Goal: Task Accomplishment & Management: Manage account settings

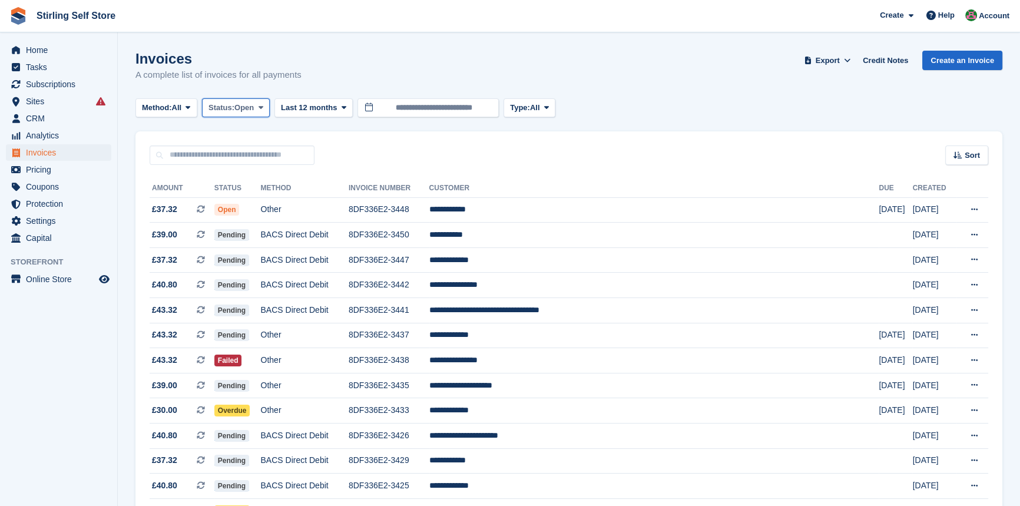
click at [260, 107] on span at bounding box center [260, 107] width 9 height 9
click at [243, 200] on link "Open" at bounding box center [258, 198] width 102 height 21
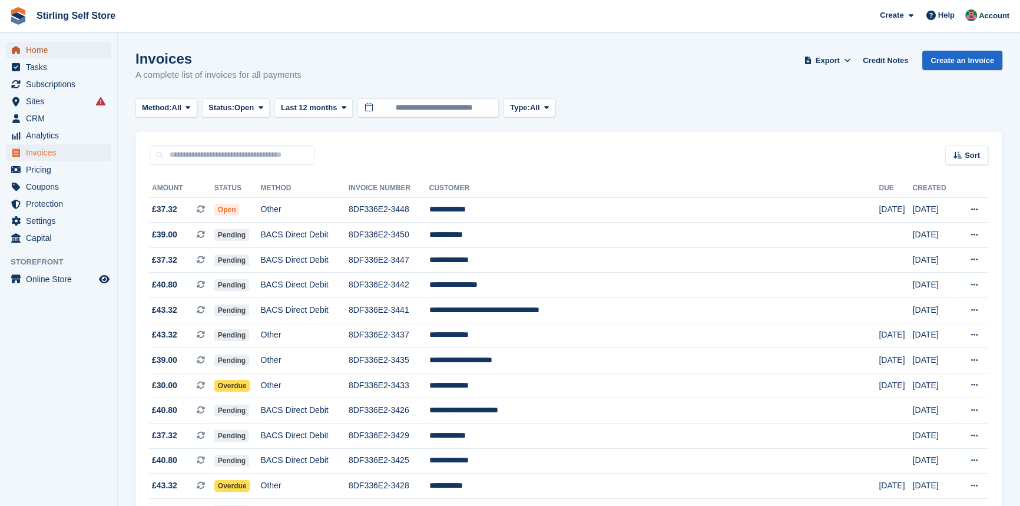
click at [43, 54] on span "Home" at bounding box center [61, 50] width 71 height 16
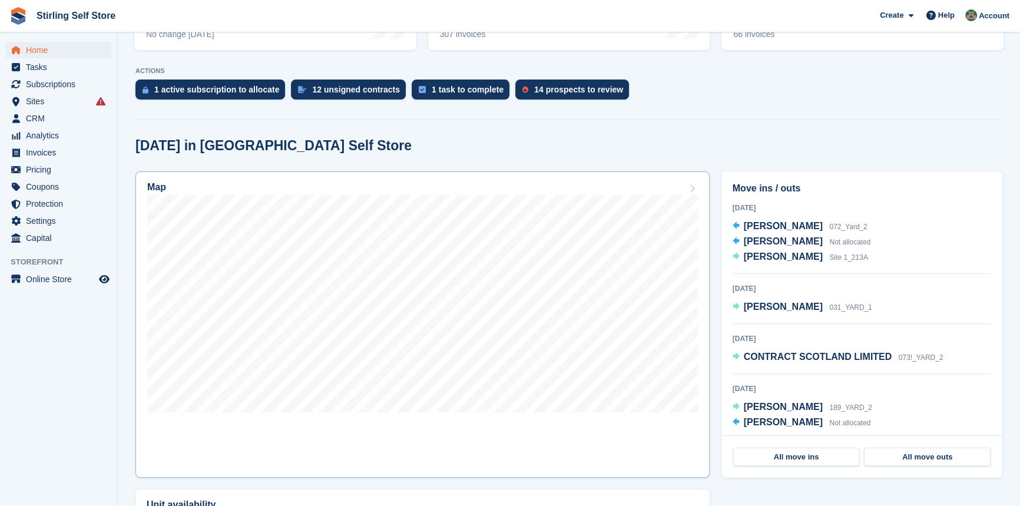
scroll to position [214, 0]
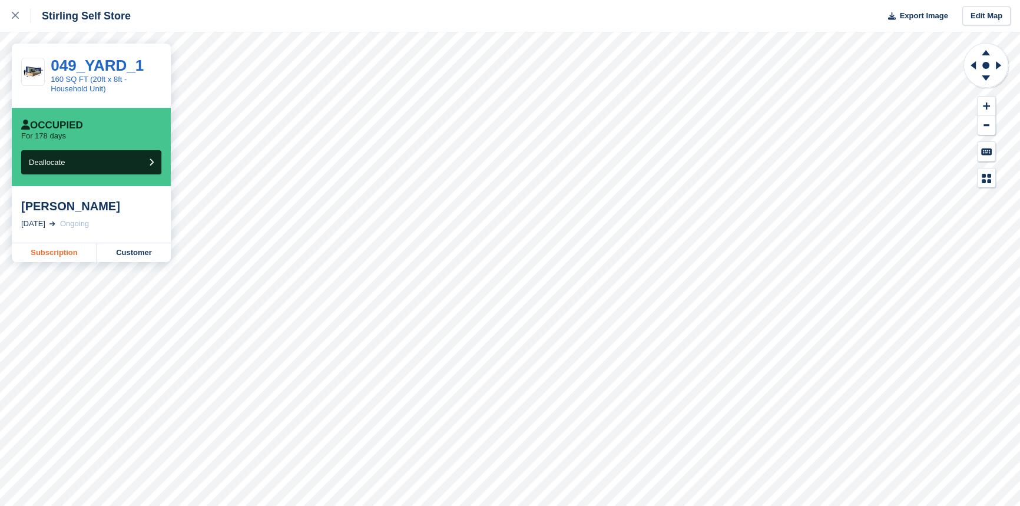
click at [55, 254] on link "Subscription" at bounding box center [54, 252] width 85 height 19
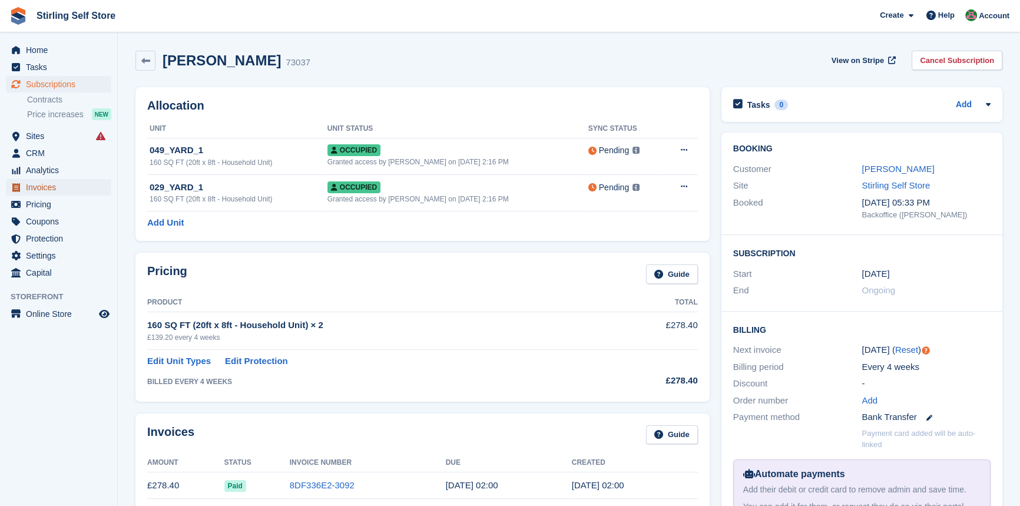
click at [66, 184] on span "Invoices" at bounding box center [61, 187] width 71 height 16
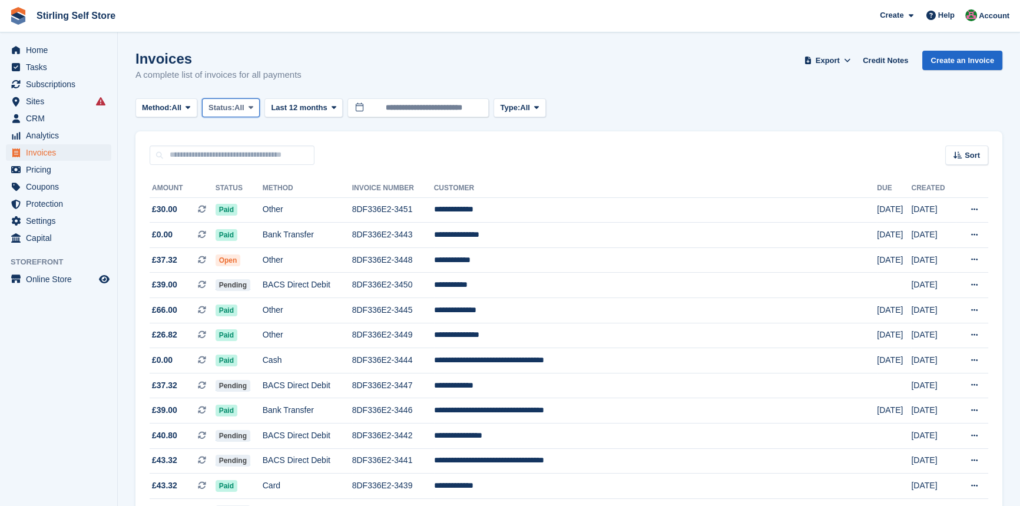
click at [256, 107] on span at bounding box center [250, 107] width 9 height 9
click at [241, 198] on link "Open" at bounding box center [258, 198] width 102 height 21
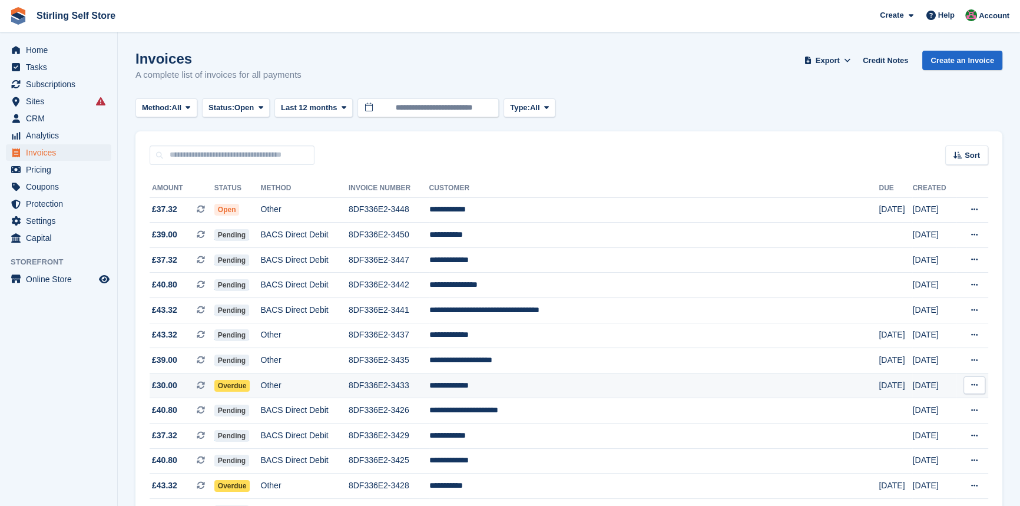
click at [556, 391] on td "**********" at bounding box center [654, 385] width 450 height 25
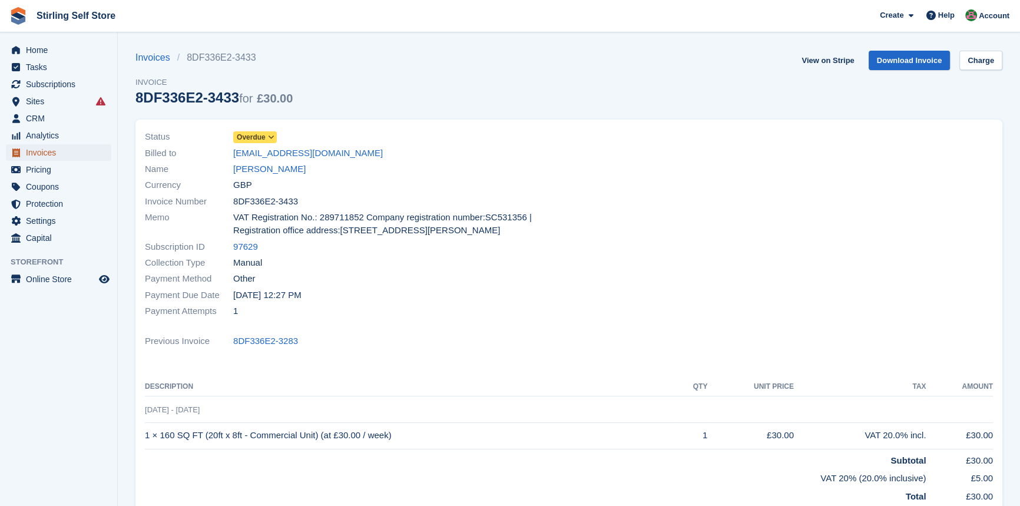
click at [47, 153] on span "Invoices" at bounding box center [61, 152] width 71 height 16
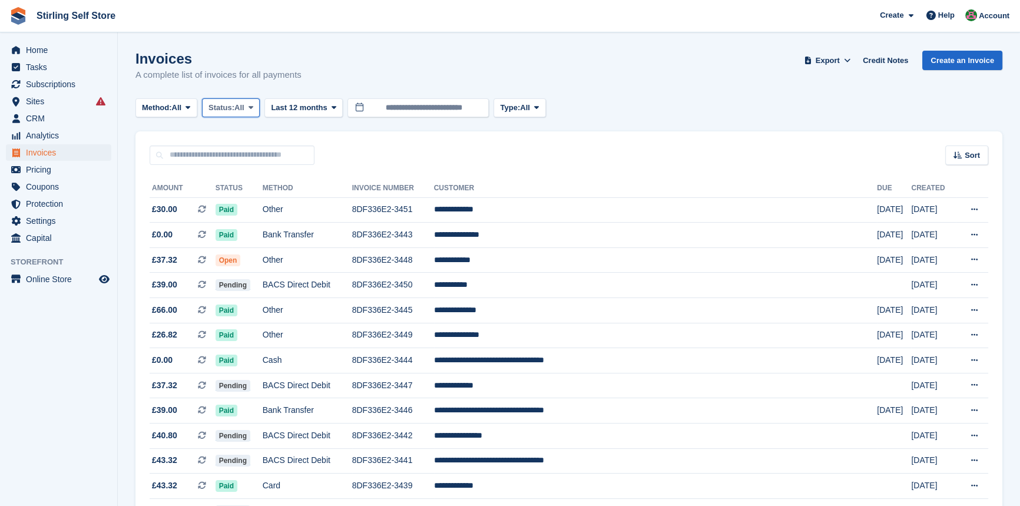
click at [256, 108] on span at bounding box center [250, 107] width 9 height 9
click at [244, 203] on link "Open" at bounding box center [258, 198] width 102 height 21
